Goal: Transaction & Acquisition: Obtain resource

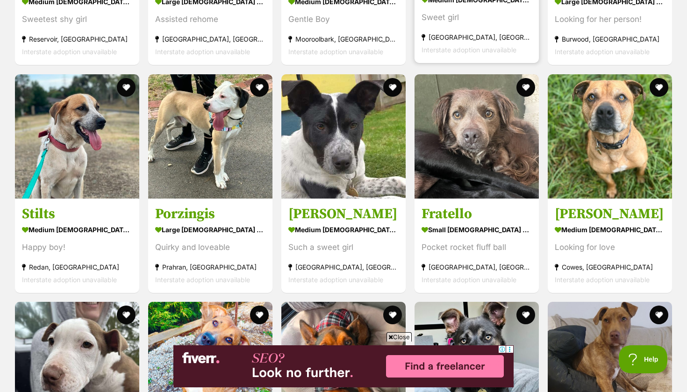
scroll to position [1959, 0]
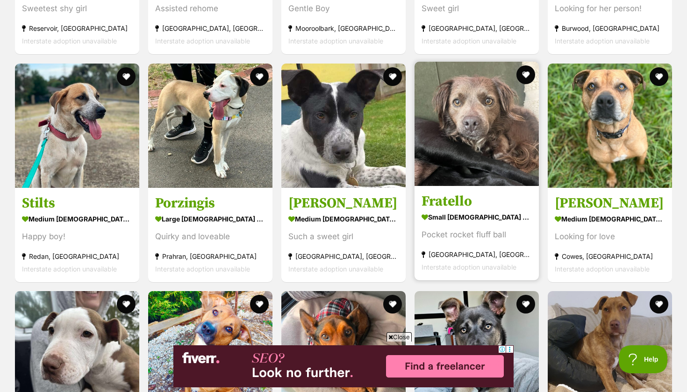
click at [509, 132] on img at bounding box center [477, 124] width 124 height 124
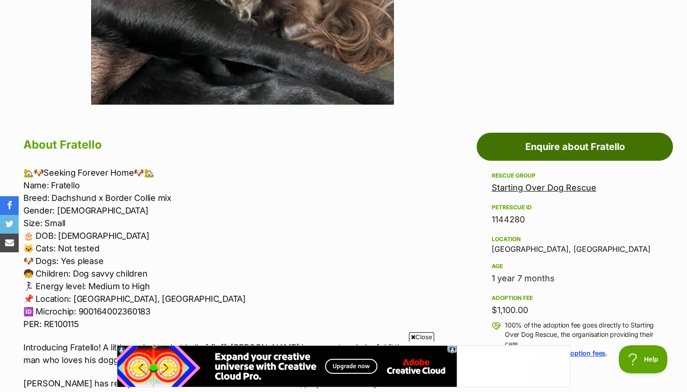
click at [562, 144] on link "Enquire about Fratello" at bounding box center [575, 147] width 196 height 28
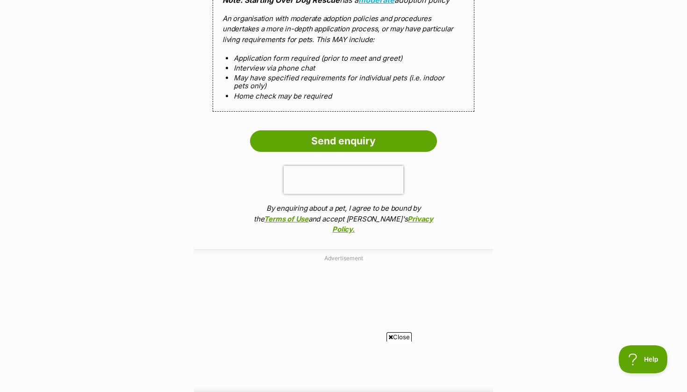
scroll to position [903, 0]
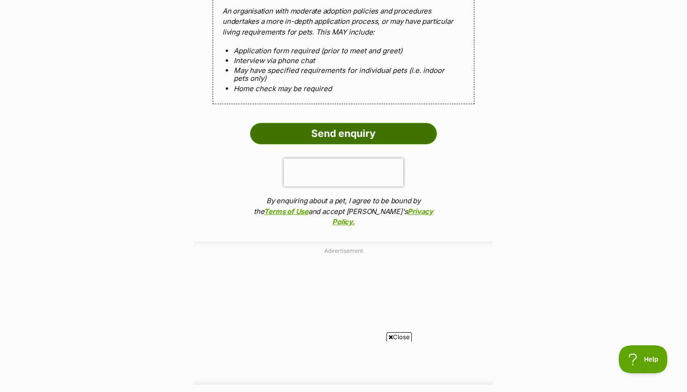
click at [367, 123] on input "Send enquiry" at bounding box center [343, 134] width 187 height 22
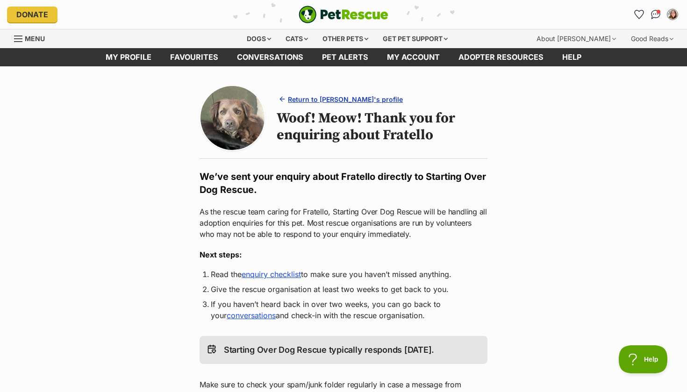
click at [326, 100] on span "Return to Fratello's profile" at bounding box center [345, 99] width 115 height 10
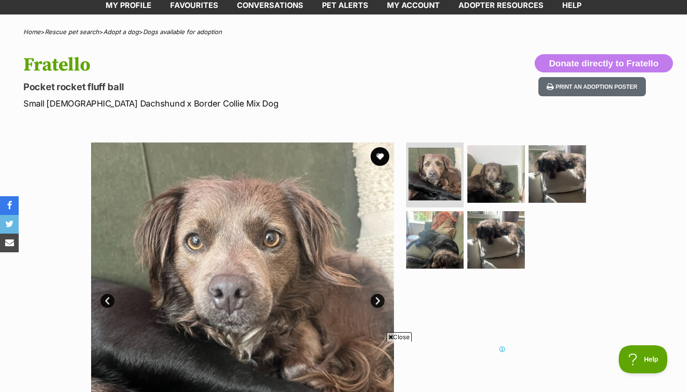
click at [378, 302] on link "Next" at bounding box center [378, 301] width 14 height 14
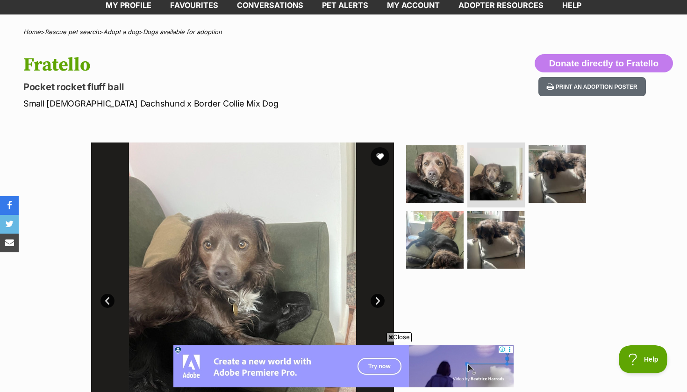
click at [378, 302] on link "Next" at bounding box center [378, 301] width 14 height 14
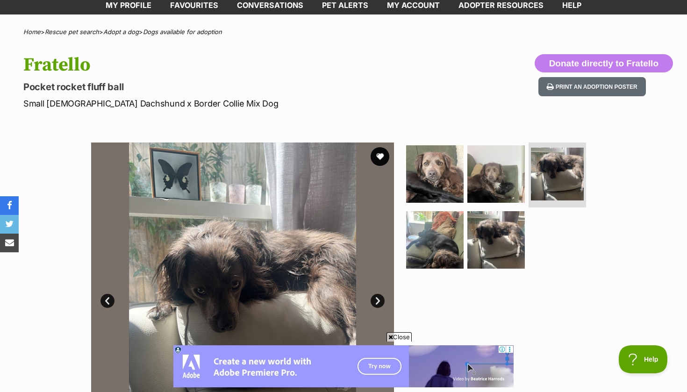
click at [378, 302] on link "Next" at bounding box center [378, 301] width 14 height 14
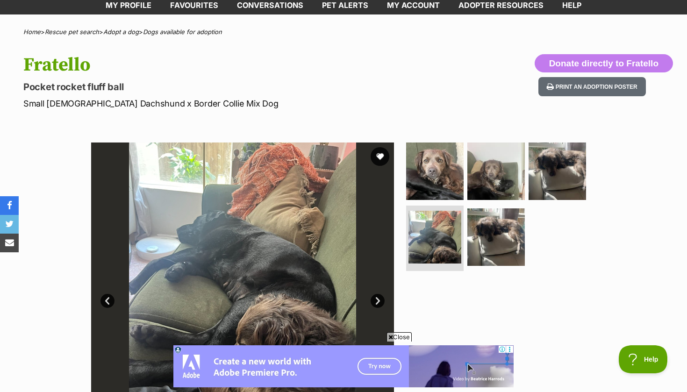
click at [378, 302] on link "Next" at bounding box center [378, 301] width 14 height 14
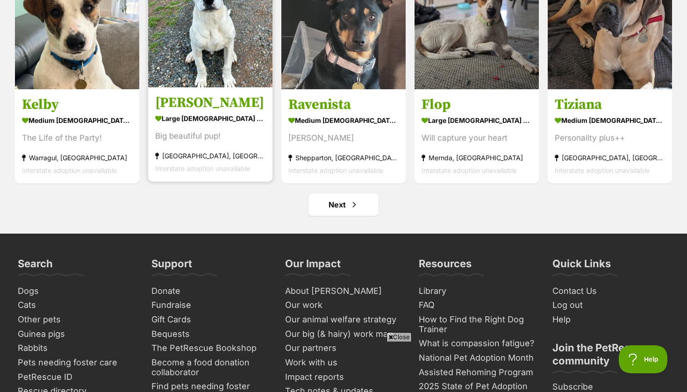
scroll to position [3654, 0]
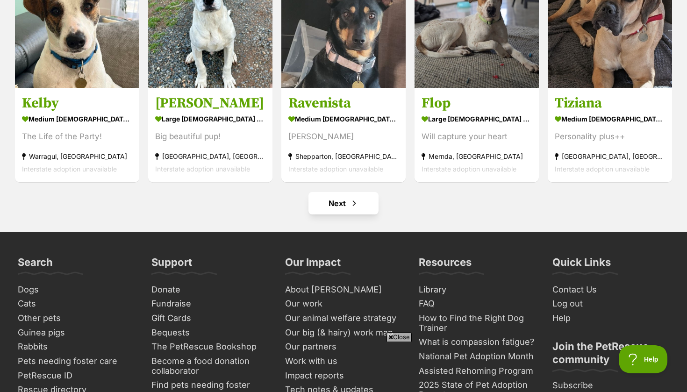
click at [331, 199] on link "Next" at bounding box center [344, 203] width 70 height 22
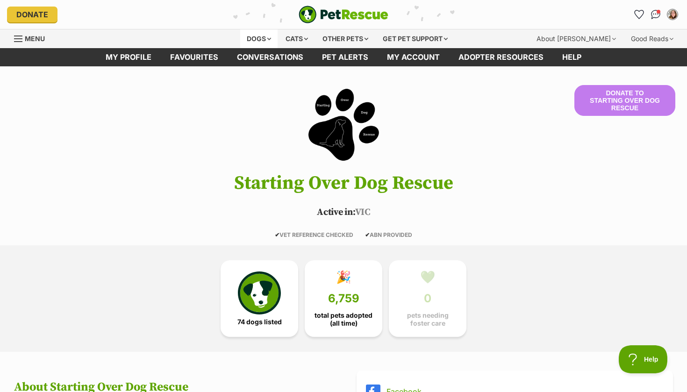
click at [258, 37] on div "Dogs" at bounding box center [258, 38] width 37 height 19
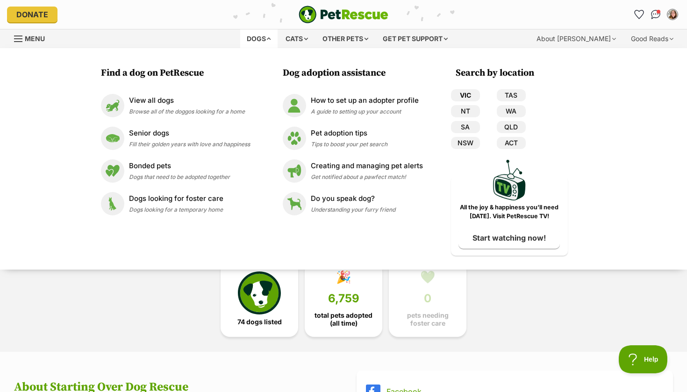
click at [467, 95] on link "VIC" at bounding box center [465, 95] width 29 height 12
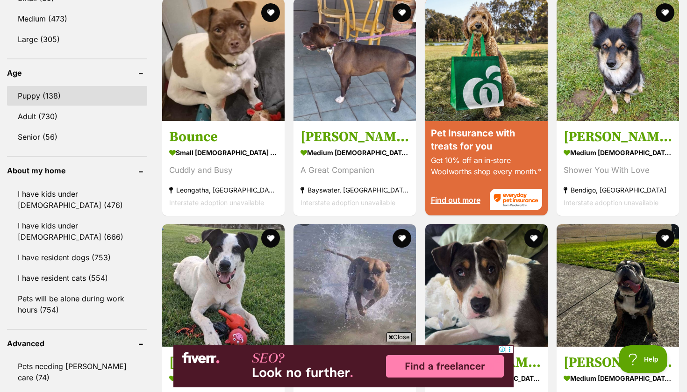
scroll to position [833, 0]
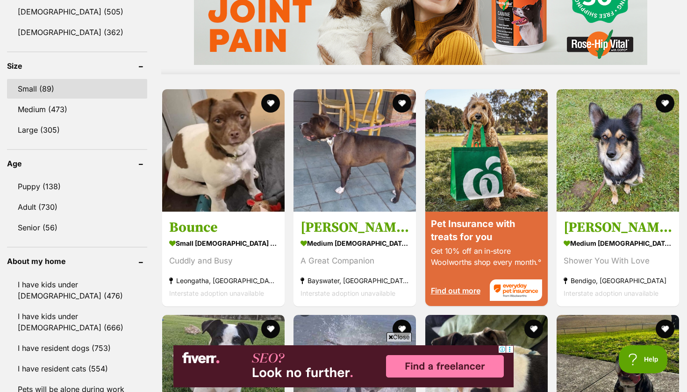
click at [64, 84] on link "Small (89)" at bounding box center [77, 89] width 140 height 20
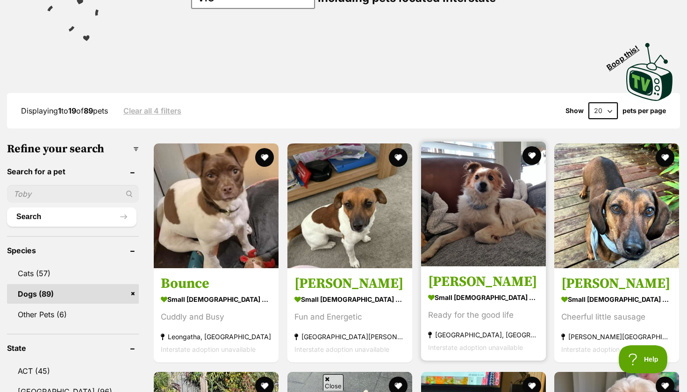
click at [477, 251] on img at bounding box center [483, 204] width 125 height 125
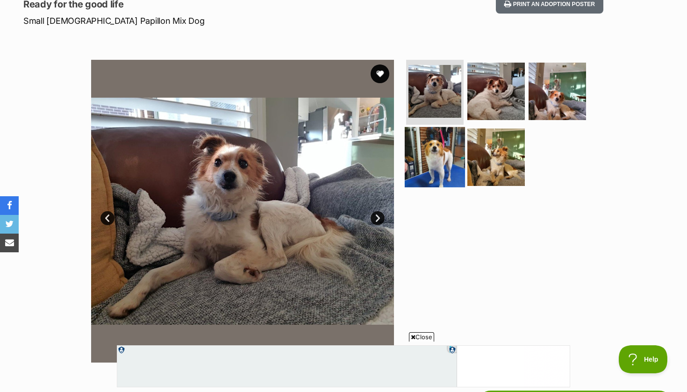
click at [438, 160] on img at bounding box center [435, 157] width 60 height 60
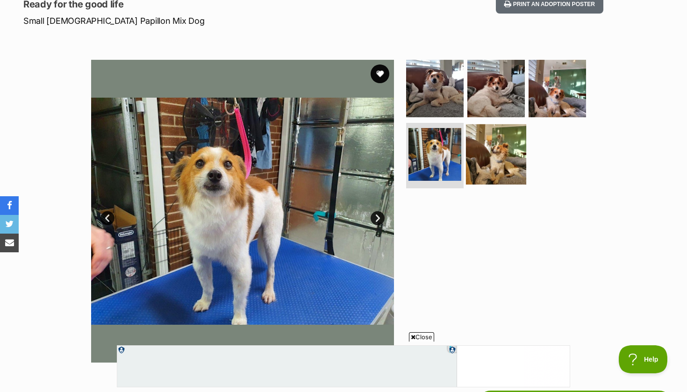
click at [482, 158] on img at bounding box center [496, 154] width 60 height 60
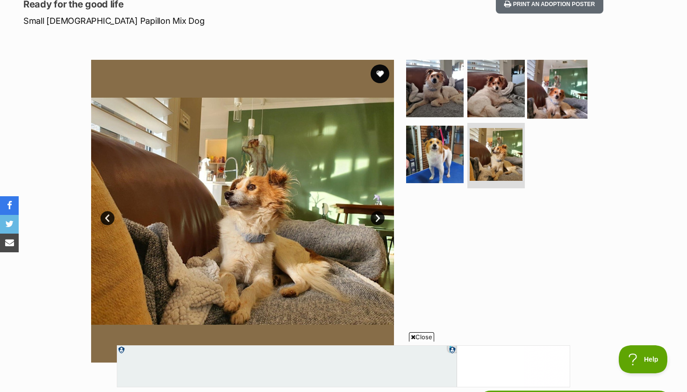
click at [547, 89] on img at bounding box center [557, 88] width 60 height 60
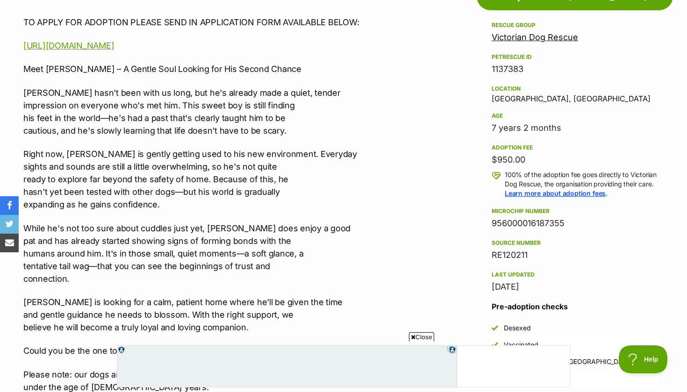
scroll to position [545, 0]
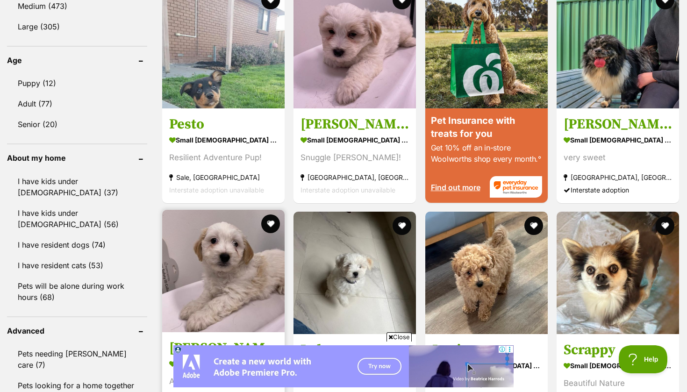
scroll to position [930, 0]
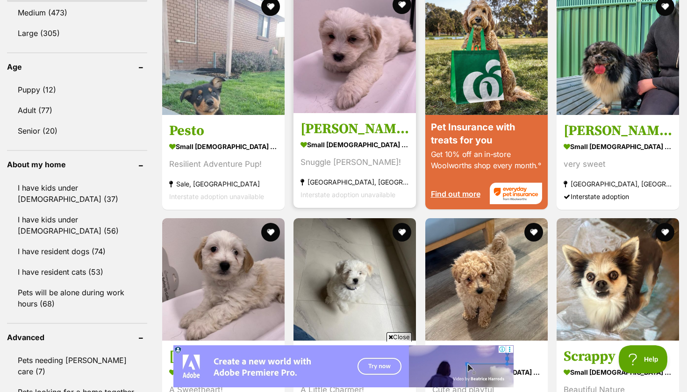
click at [328, 46] on img at bounding box center [355, 52] width 122 height 122
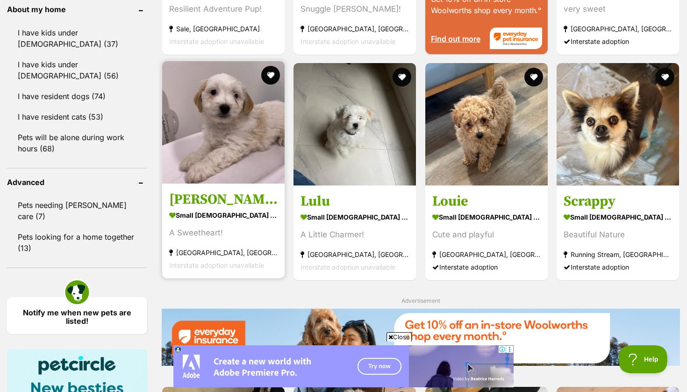
scroll to position [1086, 0]
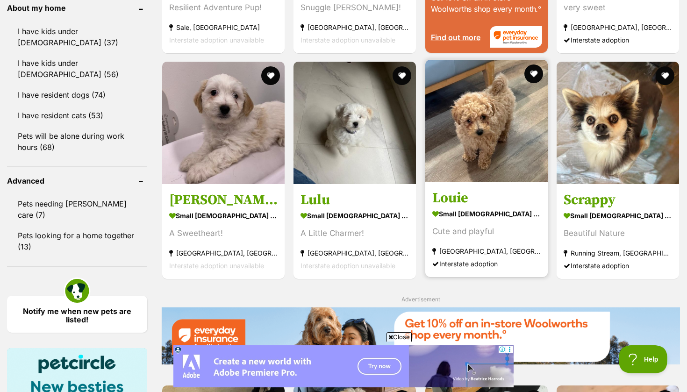
click at [430, 162] on img at bounding box center [486, 121] width 122 height 122
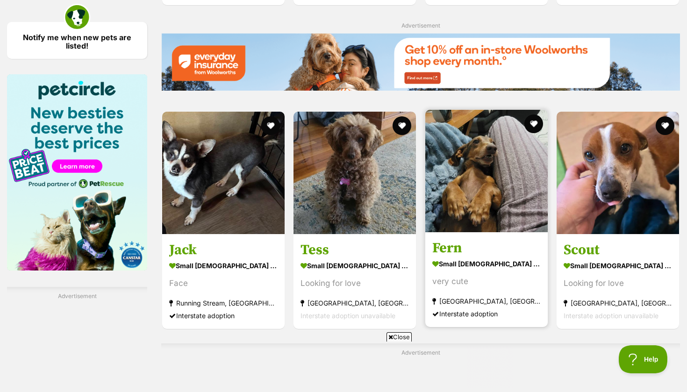
scroll to position [0, 0]
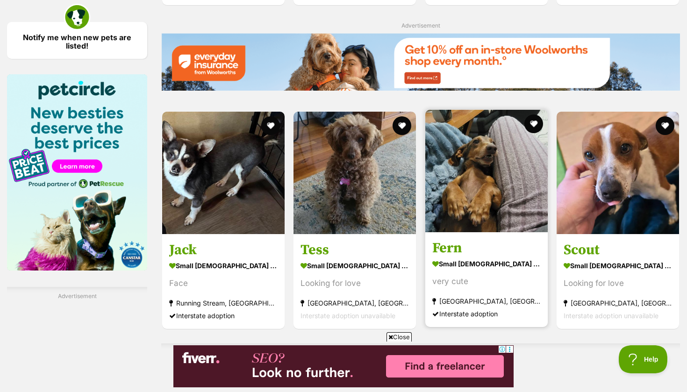
click at [493, 191] on img at bounding box center [486, 171] width 122 height 122
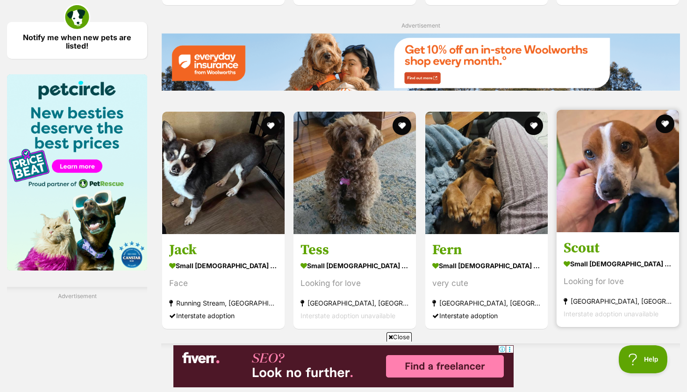
click at [635, 182] on img at bounding box center [618, 171] width 122 height 122
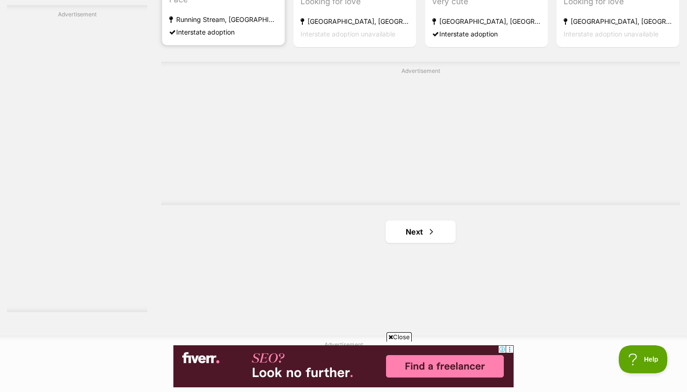
scroll to position [1645, 0]
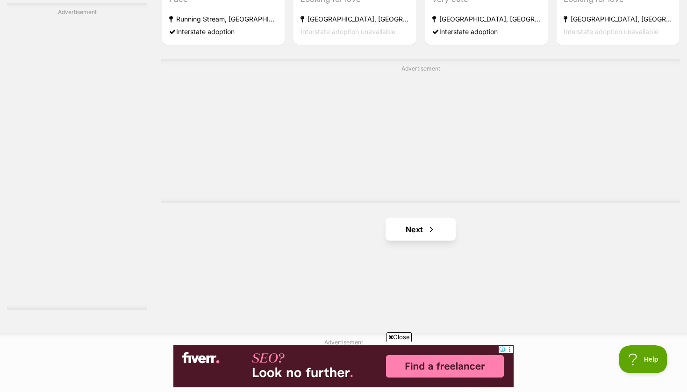
click at [427, 224] on span "Next page" at bounding box center [431, 229] width 9 height 11
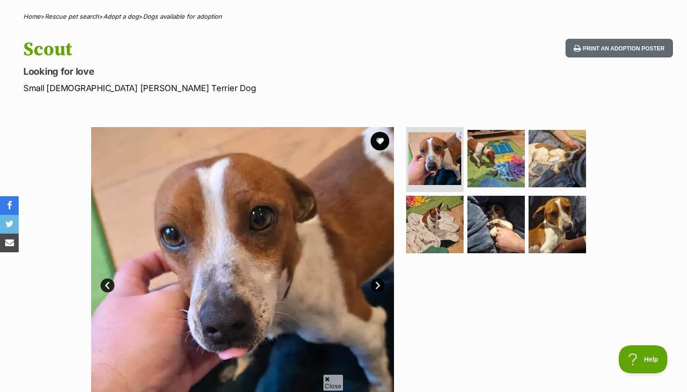
scroll to position [92, 0]
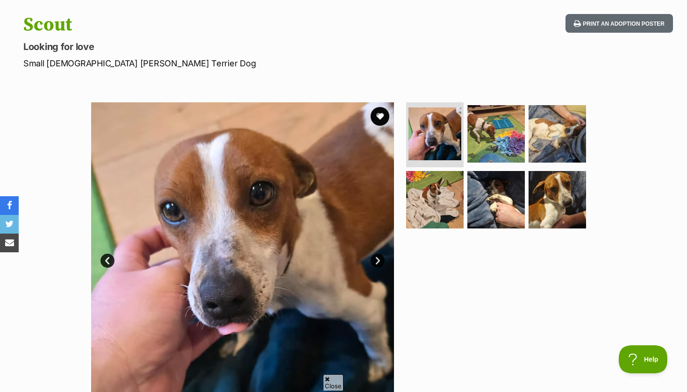
click at [380, 262] on link "Next" at bounding box center [378, 261] width 14 height 14
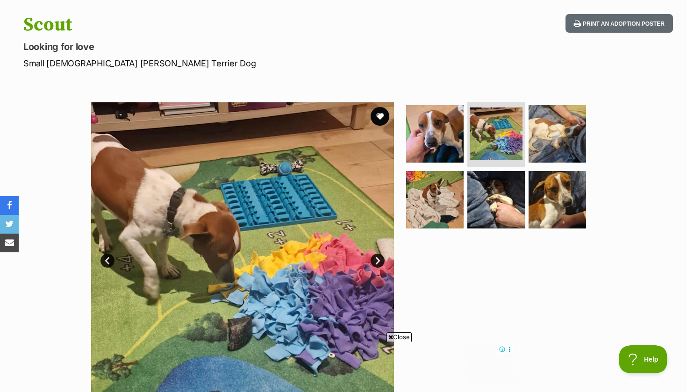
scroll to position [0, 0]
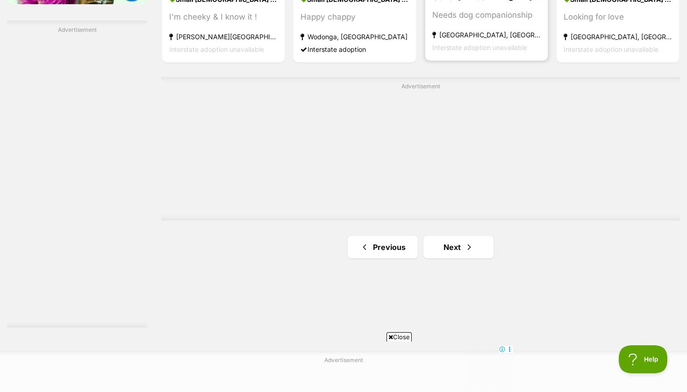
scroll to position [1646, 0]
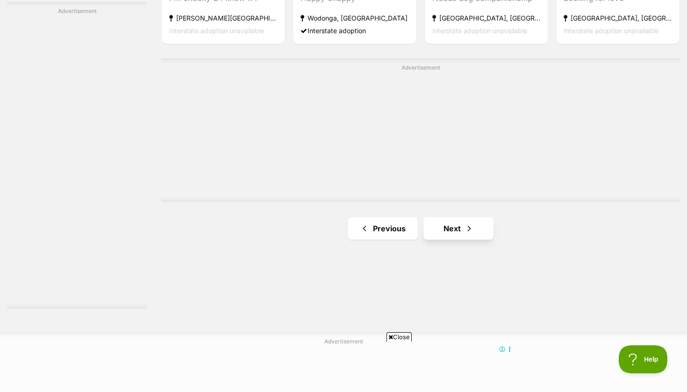
click at [470, 217] on link "Next" at bounding box center [459, 228] width 70 height 22
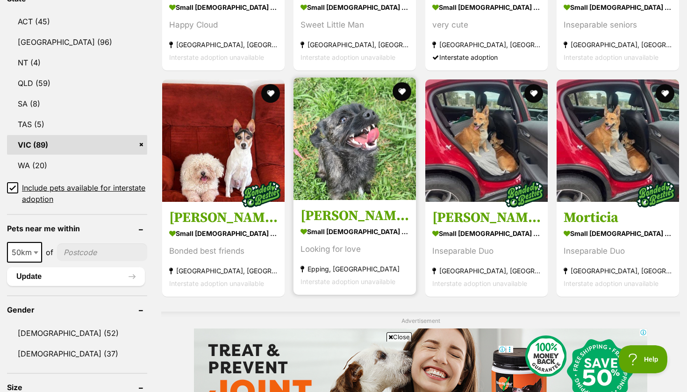
click at [357, 140] on img at bounding box center [355, 139] width 122 height 122
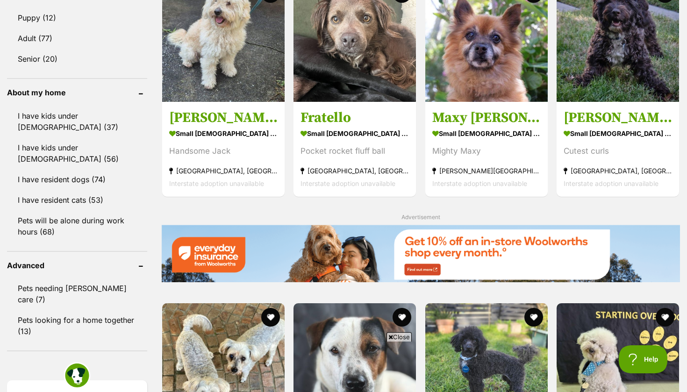
scroll to position [924, 0]
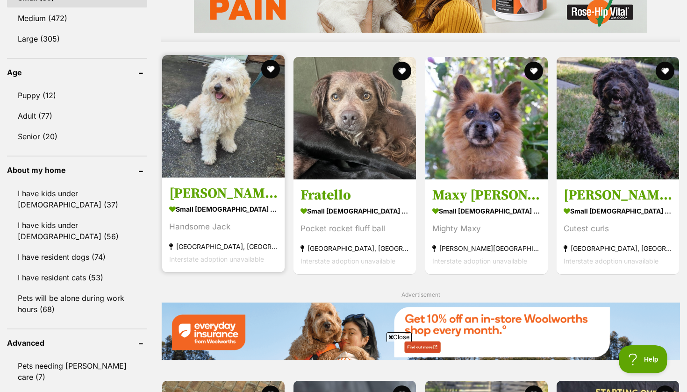
click at [241, 124] on img at bounding box center [223, 116] width 122 height 122
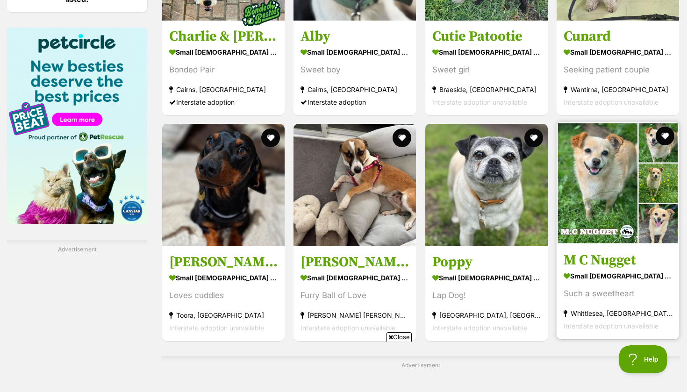
scroll to position [0, 0]
click at [574, 209] on img at bounding box center [618, 183] width 122 height 122
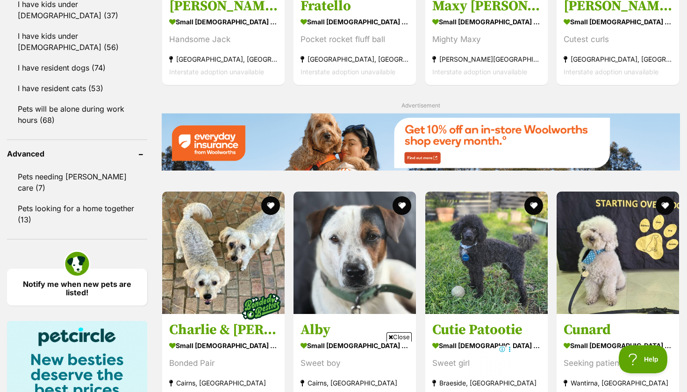
scroll to position [862, 0]
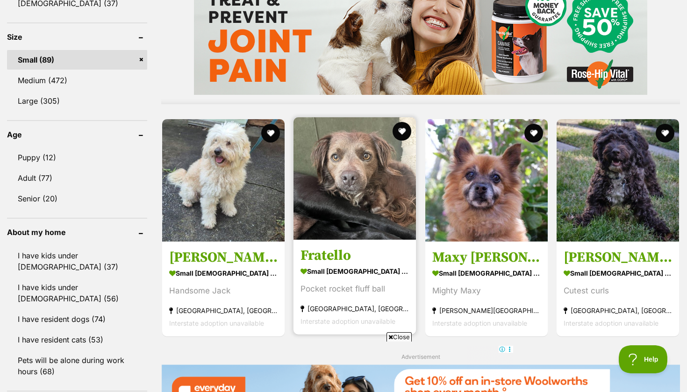
click at [370, 175] on img at bounding box center [355, 178] width 122 height 122
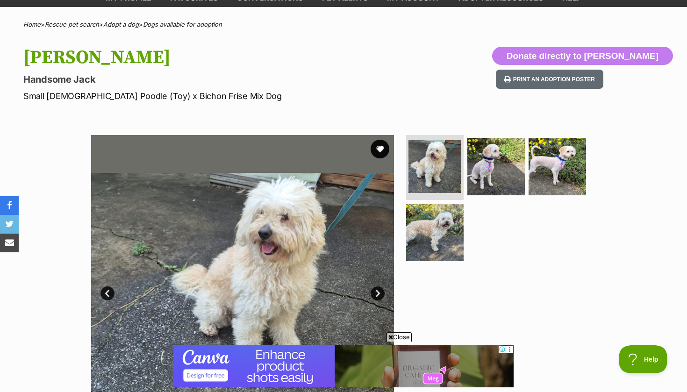
click at [383, 296] on link "Next" at bounding box center [378, 294] width 14 height 14
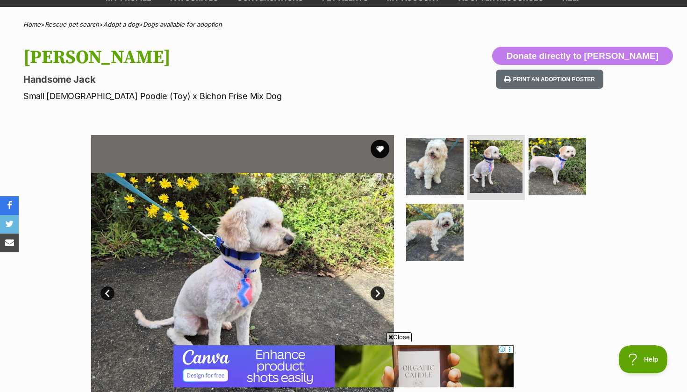
click at [381, 296] on link "Next" at bounding box center [378, 294] width 14 height 14
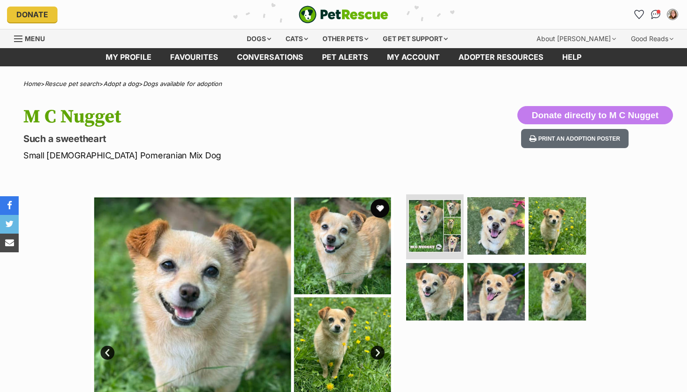
click at [378, 355] on link "Next" at bounding box center [378, 353] width 14 height 14
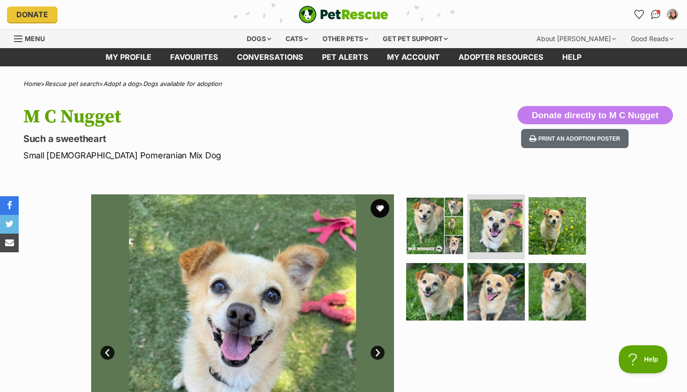
click at [379, 357] on link "Next" at bounding box center [378, 353] width 14 height 14
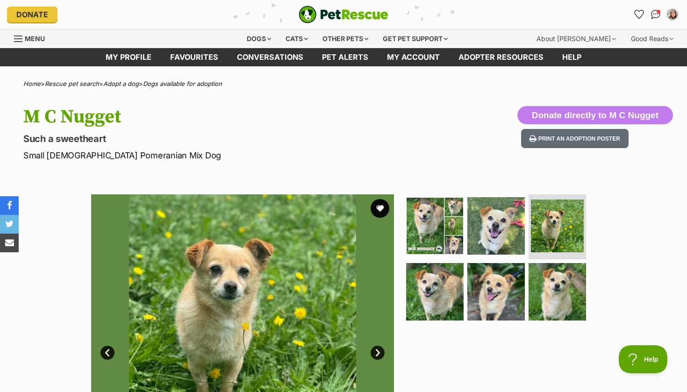
click at [379, 357] on link "Next" at bounding box center [378, 353] width 14 height 14
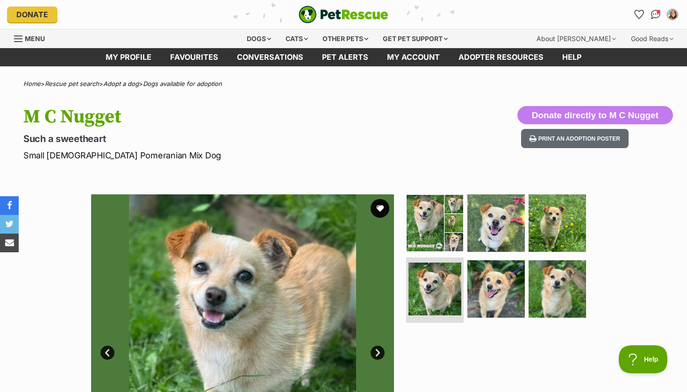
click at [379, 357] on link "Next" at bounding box center [378, 353] width 14 height 14
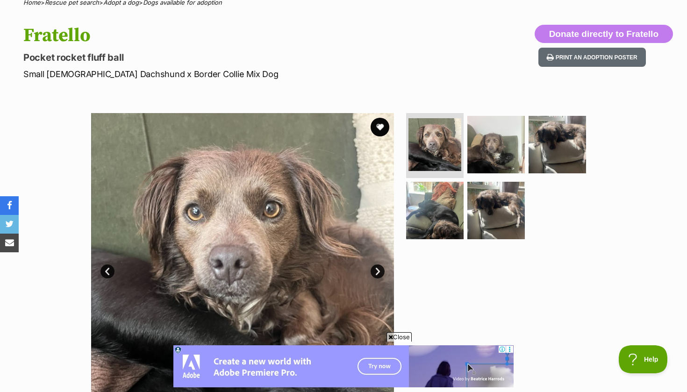
click at [380, 272] on link "Next" at bounding box center [378, 272] width 14 height 14
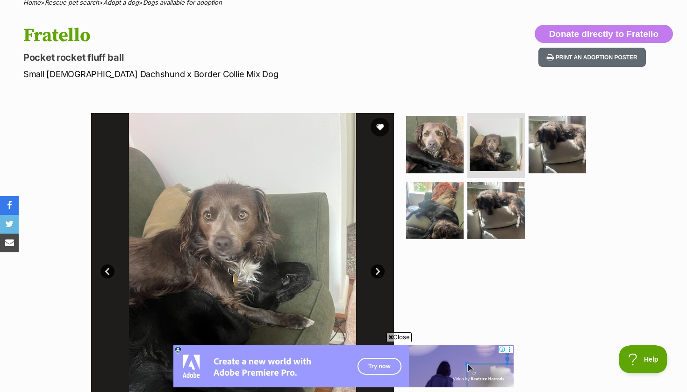
click at [380, 273] on link "Next" at bounding box center [378, 272] width 14 height 14
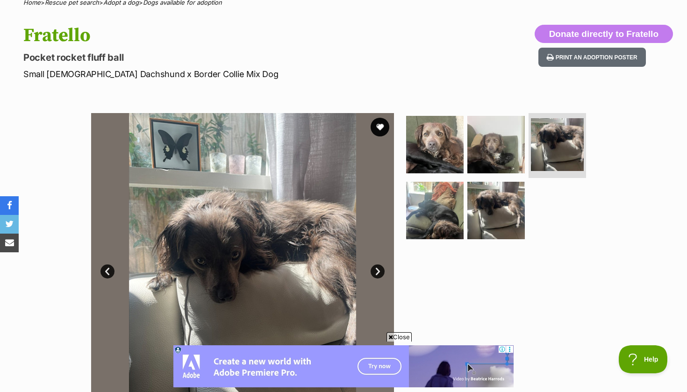
click at [380, 273] on link "Next" at bounding box center [378, 272] width 14 height 14
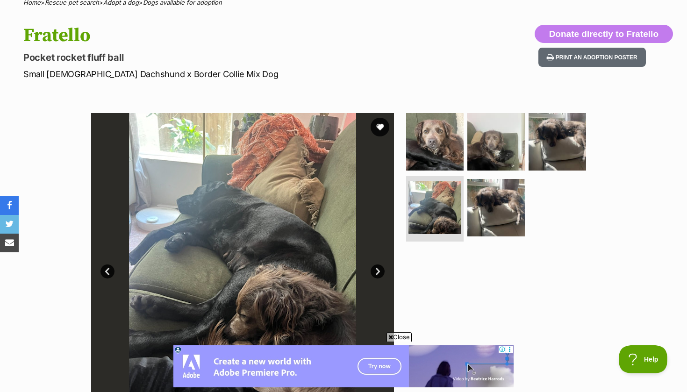
click at [380, 272] on link "Next" at bounding box center [378, 272] width 14 height 14
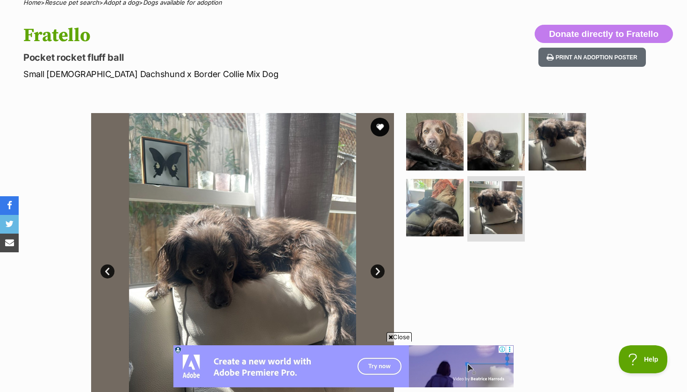
click at [380, 272] on link "Next" at bounding box center [378, 272] width 14 height 14
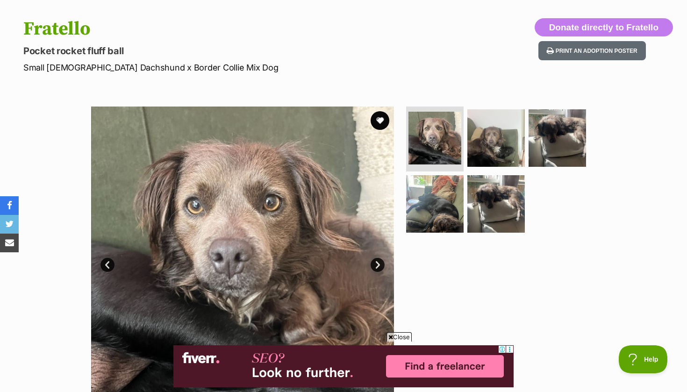
scroll to position [131, 0]
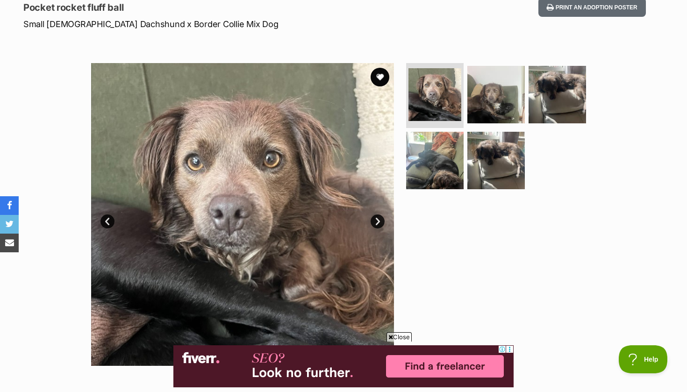
click at [377, 221] on link "Next" at bounding box center [378, 222] width 14 height 14
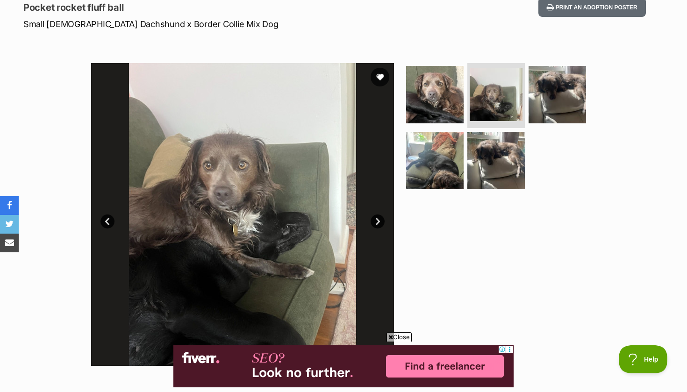
click at [377, 221] on link "Next" at bounding box center [378, 222] width 14 height 14
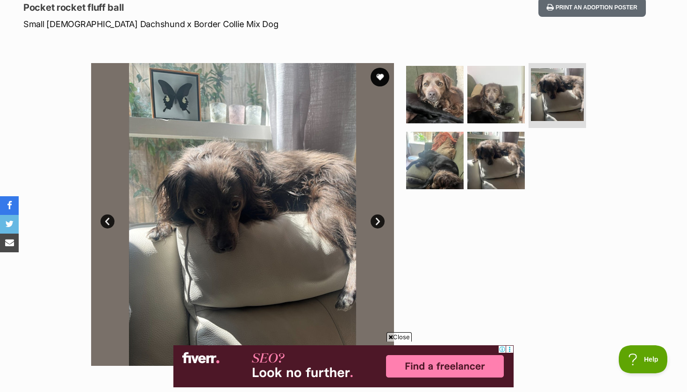
click at [377, 221] on link "Next" at bounding box center [378, 222] width 14 height 14
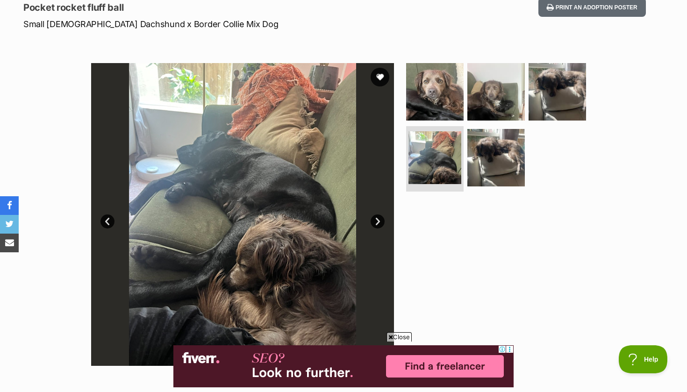
click at [377, 222] on link "Next" at bounding box center [378, 222] width 14 height 14
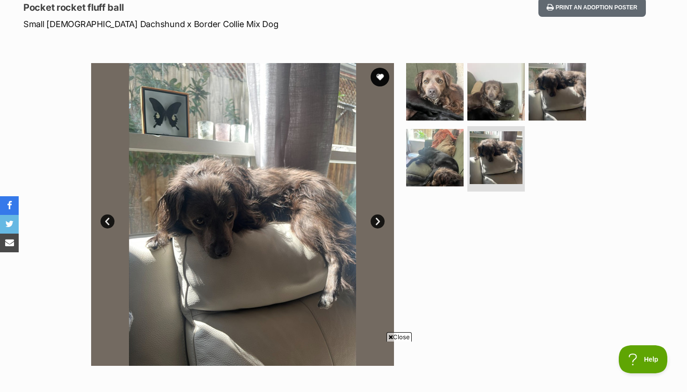
click at [377, 222] on link "Next" at bounding box center [378, 222] width 14 height 14
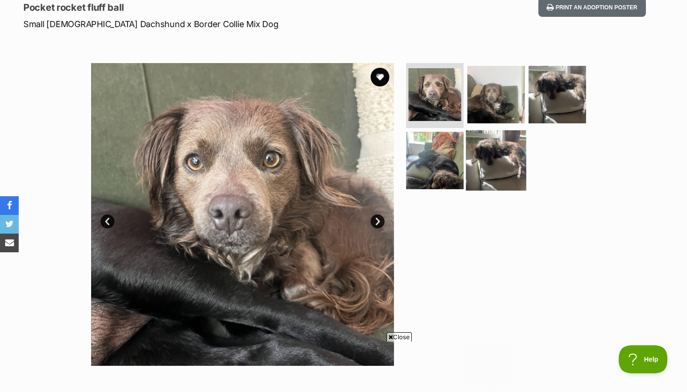
click at [501, 148] on img at bounding box center [496, 160] width 60 height 60
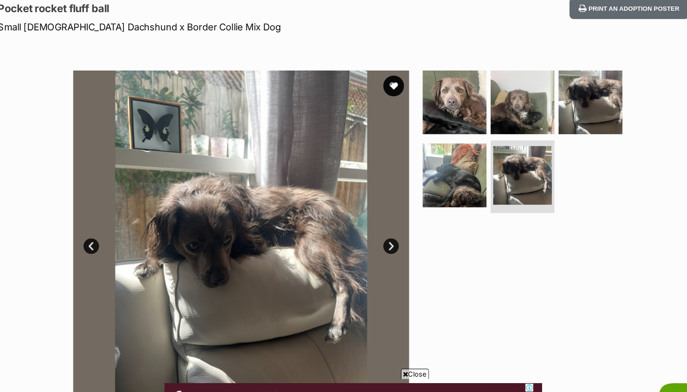
scroll to position [123, 0]
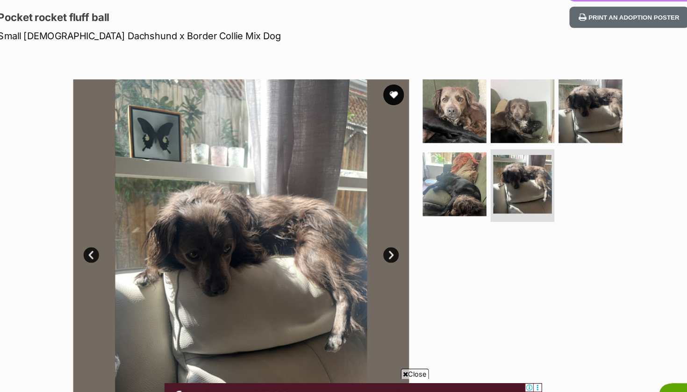
click at [371, 228] on link "Next" at bounding box center [378, 230] width 14 height 14
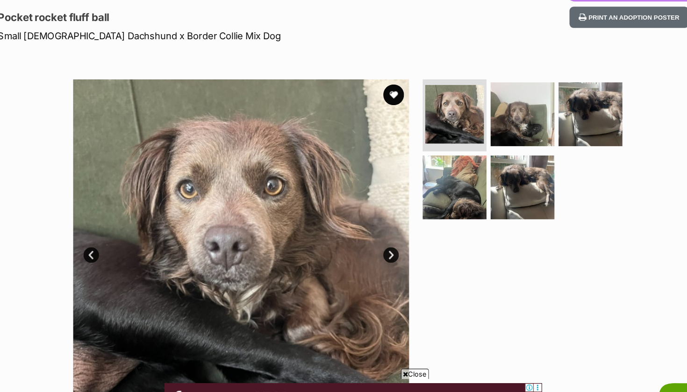
click at [371, 228] on link "Next" at bounding box center [378, 230] width 14 height 14
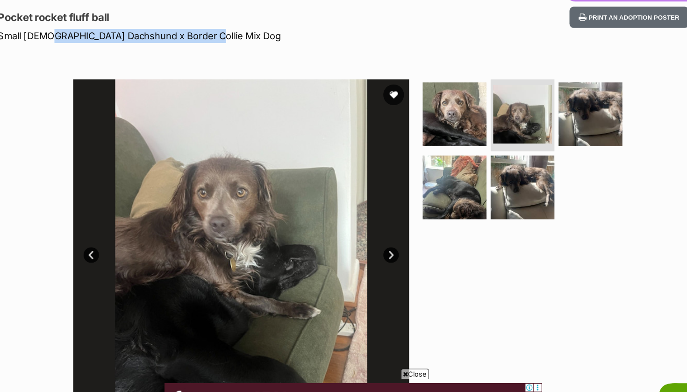
drag, startPoint x: 192, startPoint y: 32, endPoint x: 41, endPoint y: 29, distance: 151.0
click at [41, 29] on p "Small Male Dachshund x Border Collie Mix Dog" at bounding box center [221, 32] width 396 height 13
copy p "Dachshund x Border Collie Mix Dog"
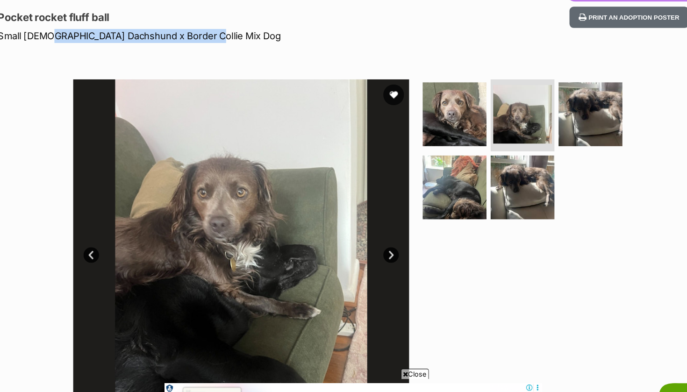
scroll to position [0, 0]
click at [371, 230] on link "Next" at bounding box center [378, 230] width 14 height 14
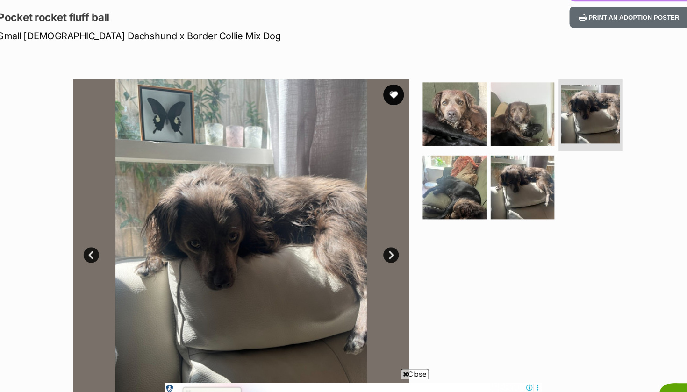
click at [371, 230] on link "Next" at bounding box center [378, 230] width 14 height 14
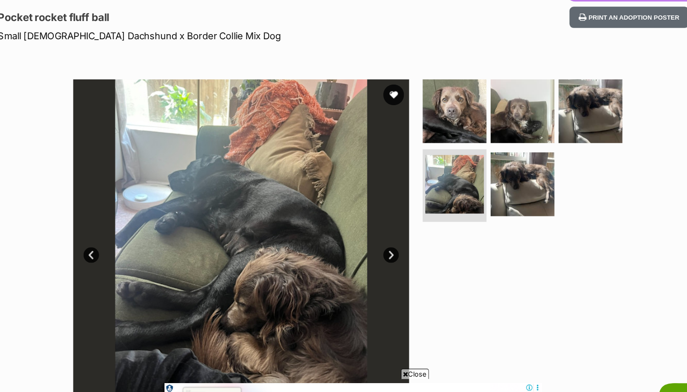
click at [371, 230] on link "Next" at bounding box center [378, 230] width 14 height 14
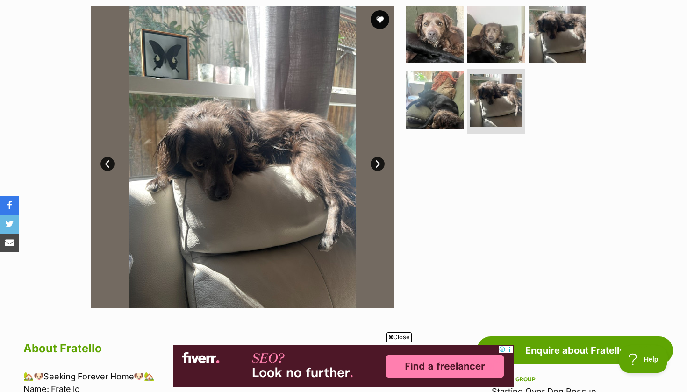
scroll to position [107, 0]
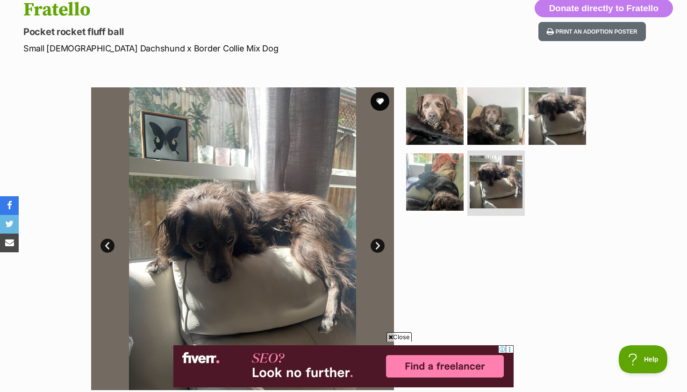
click at [378, 245] on link "Next" at bounding box center [378, 246] width 14 height 14
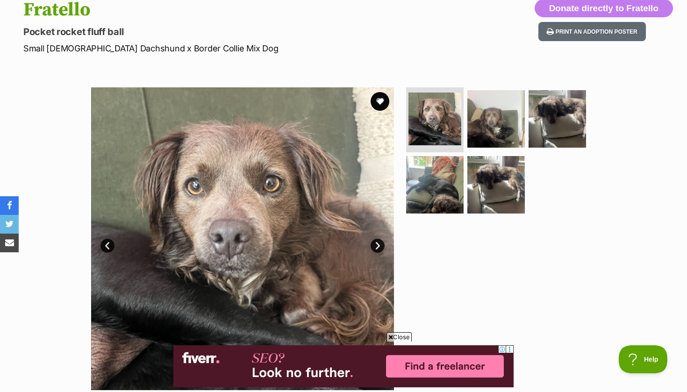
scroll to position [0, 0]
click at [378, 245] on link "Next" at bounding box center [378, 246] width 14 height 14
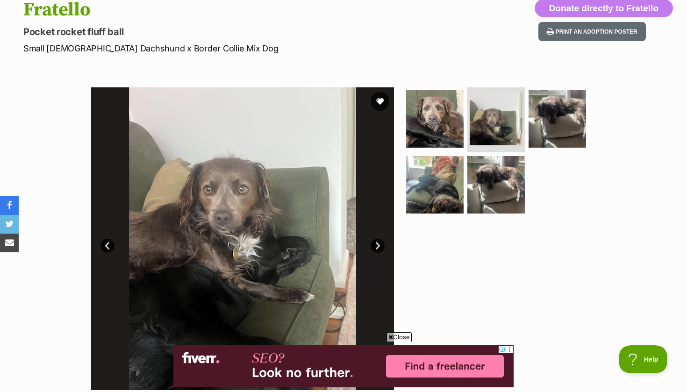
click at [378, 245] on link "Next" at bounding box center [378, 246] width 14 height 14
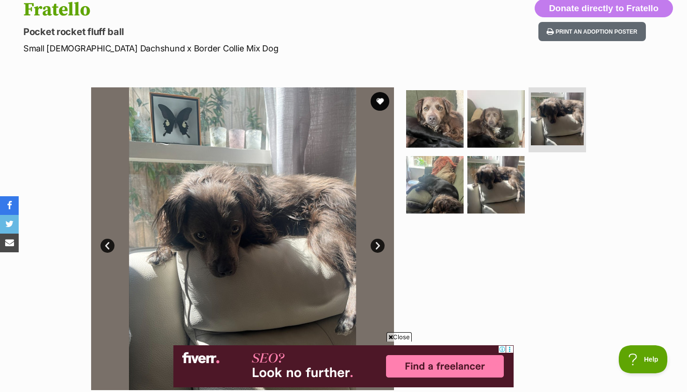
click at [377, 245] on link "Next" at bounding box center [378, 246] width 14 height 14
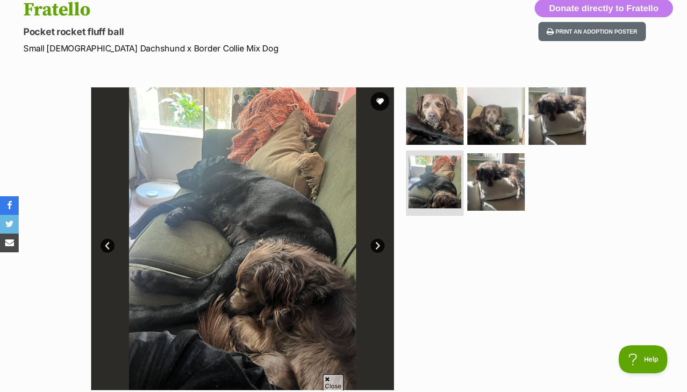
click at [377, 245] on link "Next" at bounding box center [378, 246] width 14 height 14
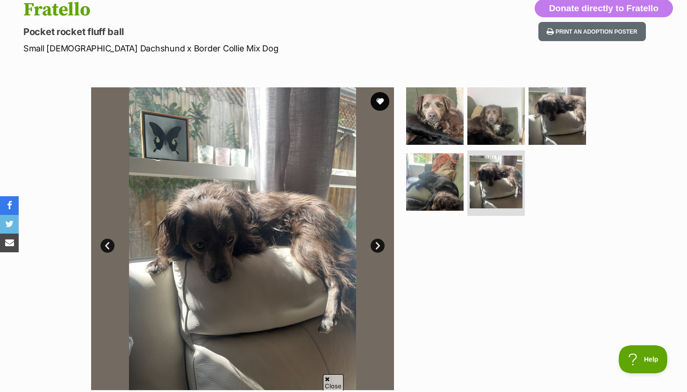
click at [378, 243] on link "Next" at bounding box center [378, 246] width 14 height 14
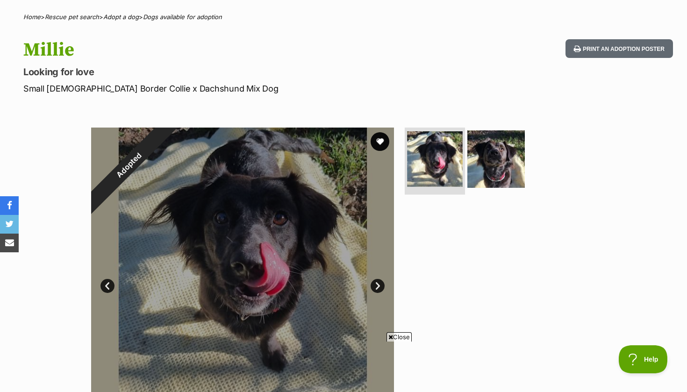
click at [433, 165] on img at bounding box center [435, 159] width 56 height 56
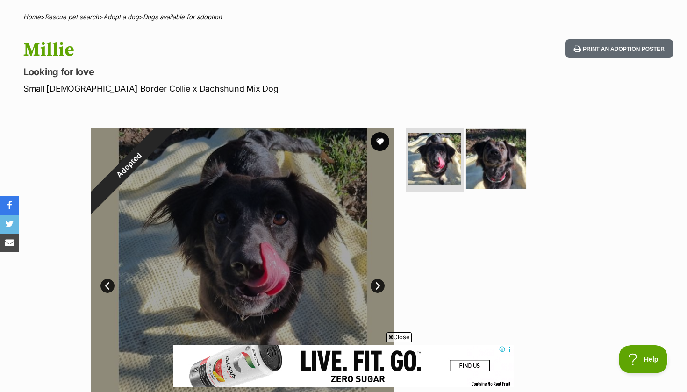
click at [501, 165] on img at bounding box center [496, 159] width 60 height 60
